Goal: Navigation & Orientation: Go to known website

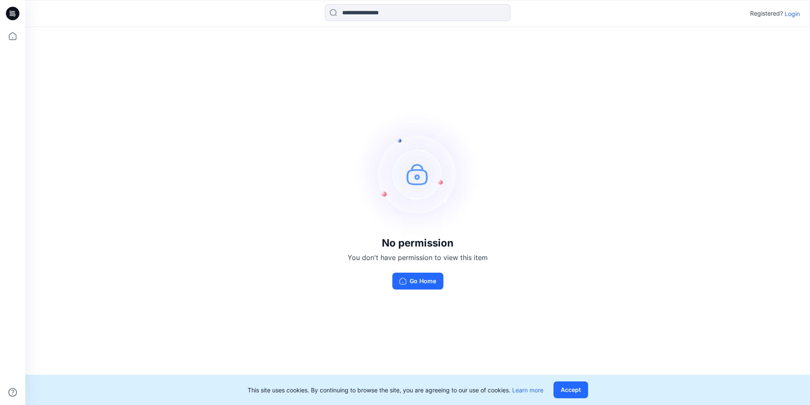
click at [793, 13] on p "Login" at bounding box center [791, 13] width 15 height 9
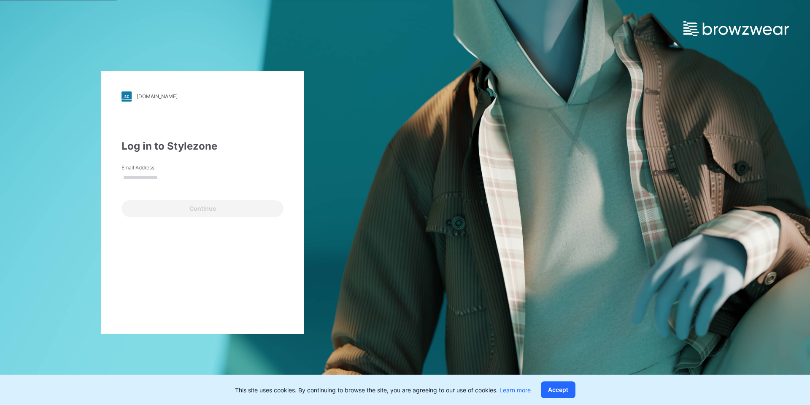
click at [164, 173] on input "Email Address" at bounding box center [202, 178] width 162 height 13
type input "**********"
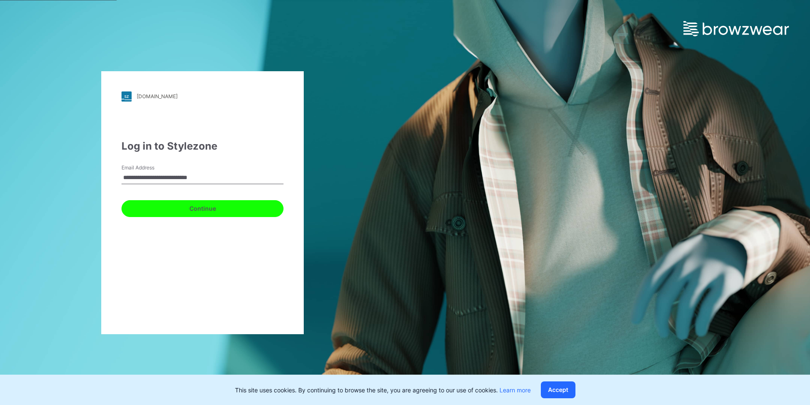
click at [217, 216] on button "Continue" at bounding box center [202, 208] width 162 height 17
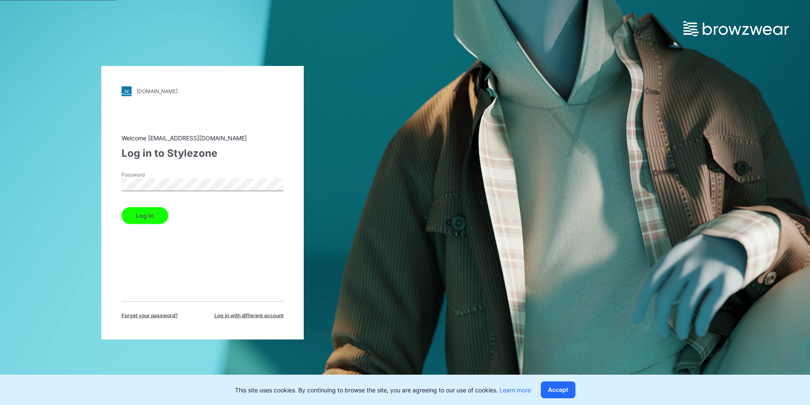
click at [158, 209] on button "Log in" at bounding box center [144, 215] width 47 height 17
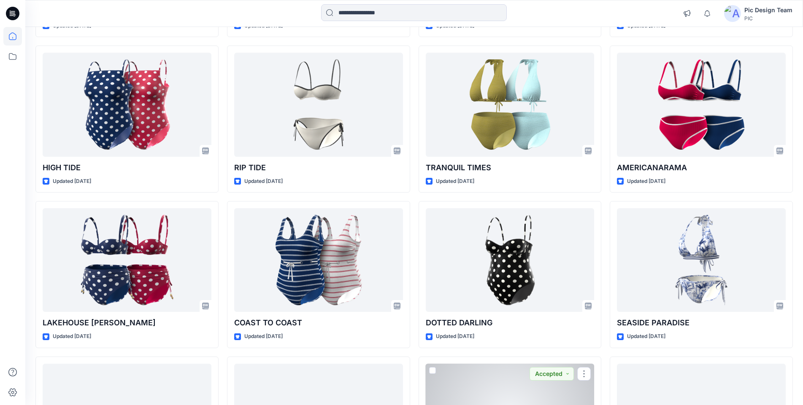
scroll to position [1755, 0]
